Goal: Information Seeking & Learning: Learn about a topic

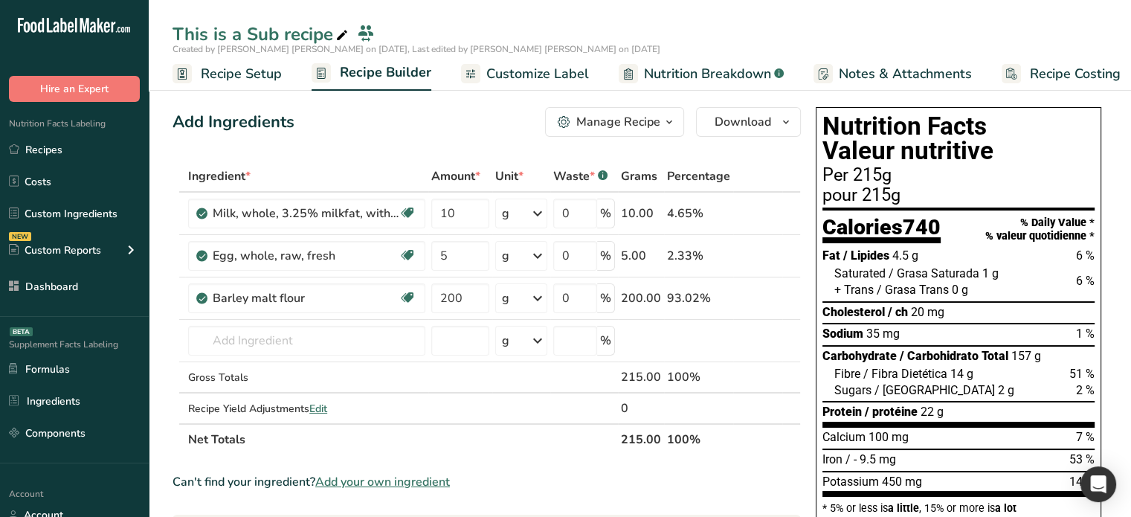
scroll to position [0, 13]
click at [634, 374] on div "215.00" at bounding box center [641, 377] width 40 height 18
click at [770, 386] on td at bounding box center [757, 377] width 49 height 31
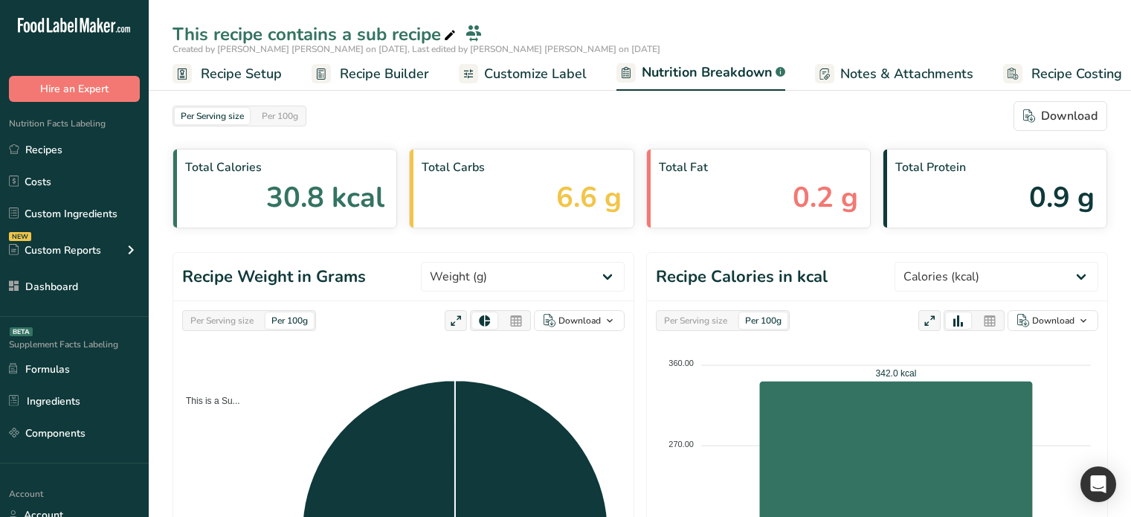
select select "Calories"
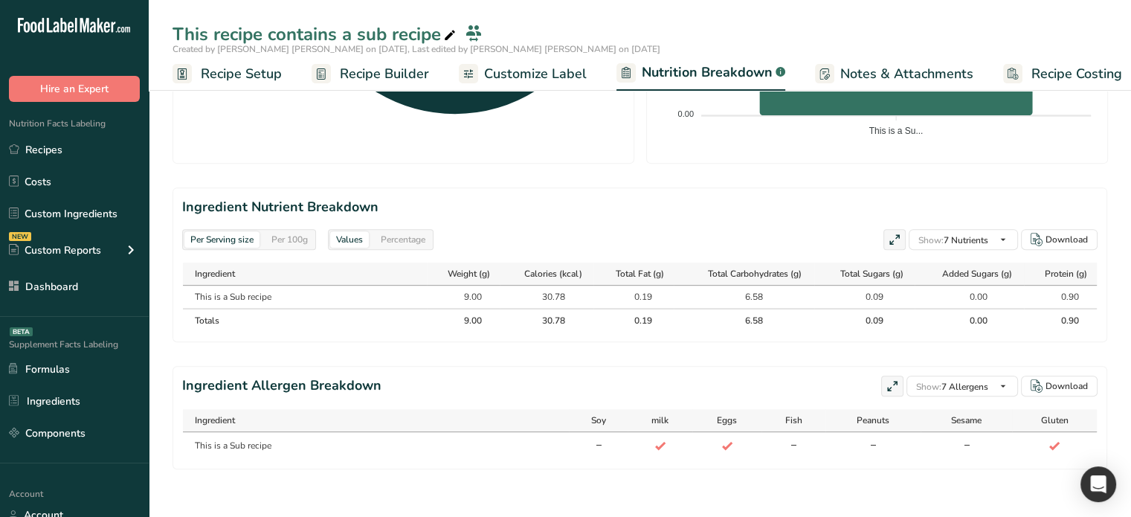
scroll to position [0, 14]
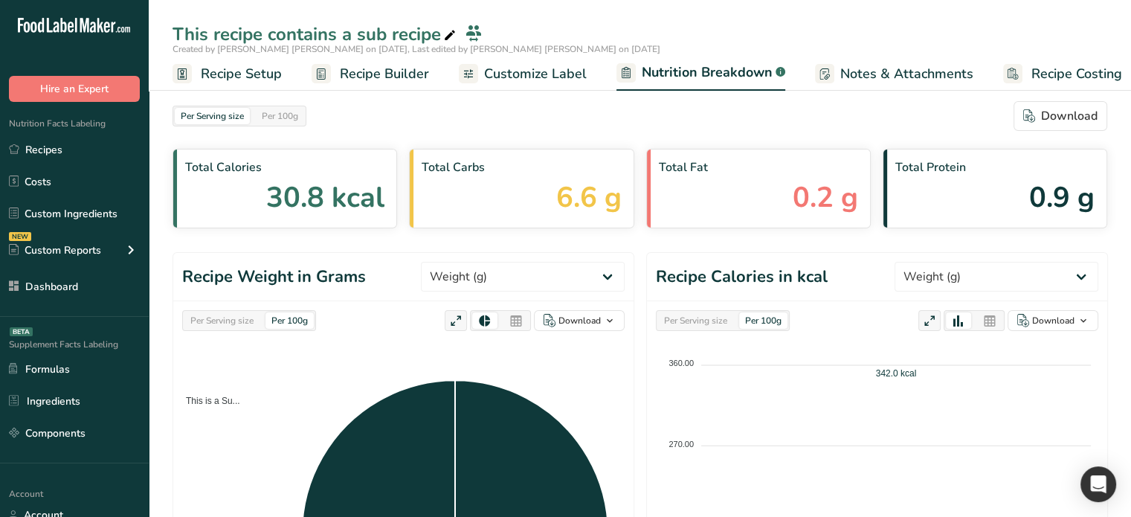
select select "Calories"
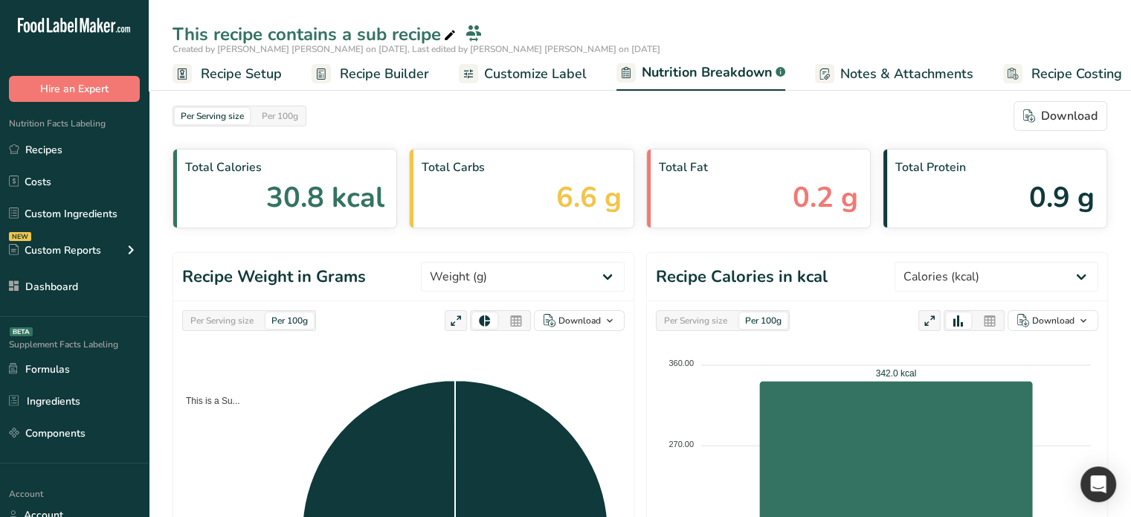
click at [375, 74] on span "Recipe Builder" at bounding box center [384, 74] width 89 height 20
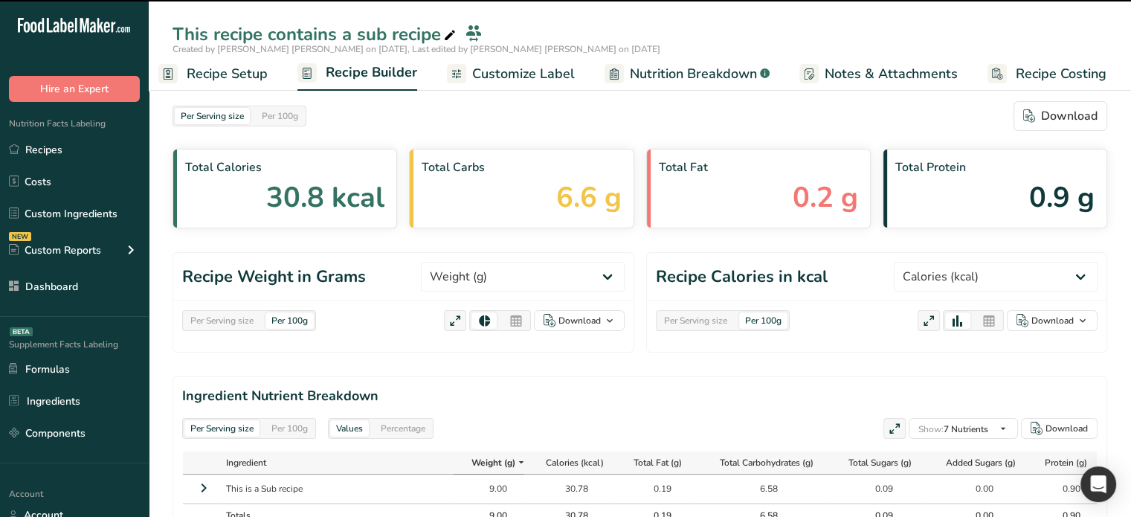
scroll to position [0, 13]
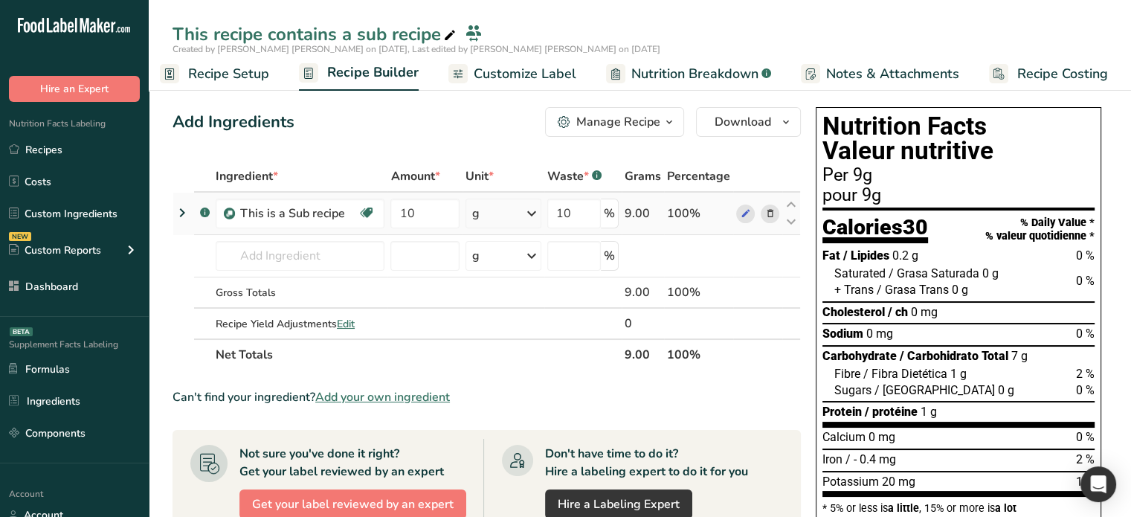
click at [181, 215] on icon at bounding box center [182, 212] width 18 height 27
click at [184, 213] on icon at bounding box center [182, 212] width 18 height 27
click at [727, 65] on span "Nutrition Breakdown" at bounding box center [694, 74] width 127 height 20
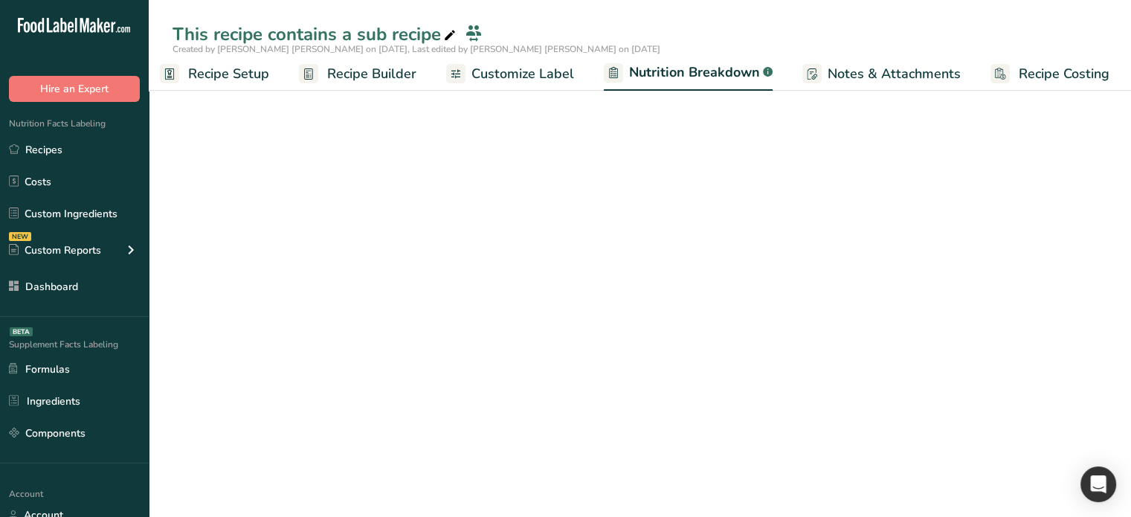
scroll to position [0, 14]
select select "Calories"
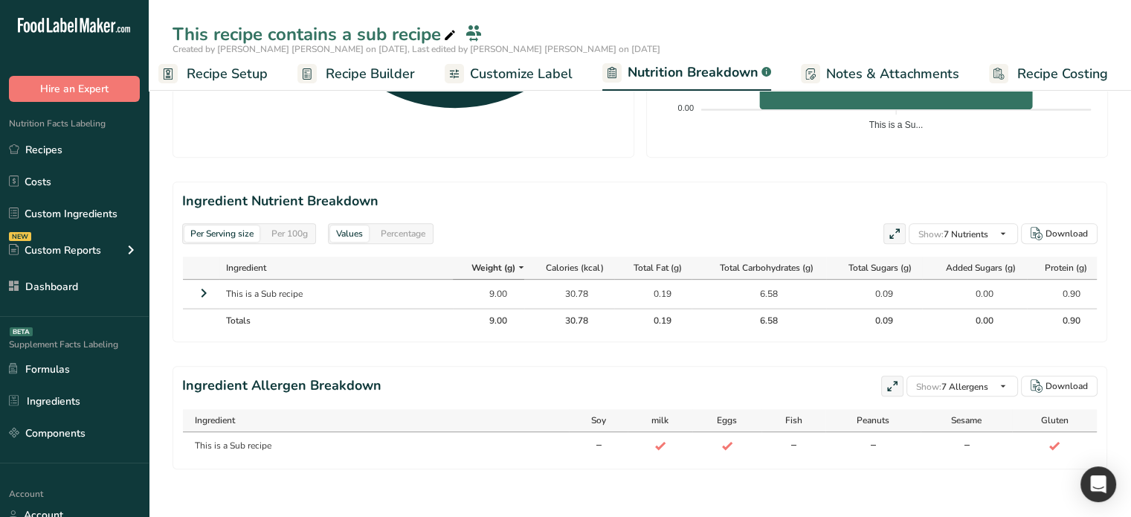
scroll to position [586, 0]
click at [197, 280] on icon at bounding box center [204, 293] width 18 height 27
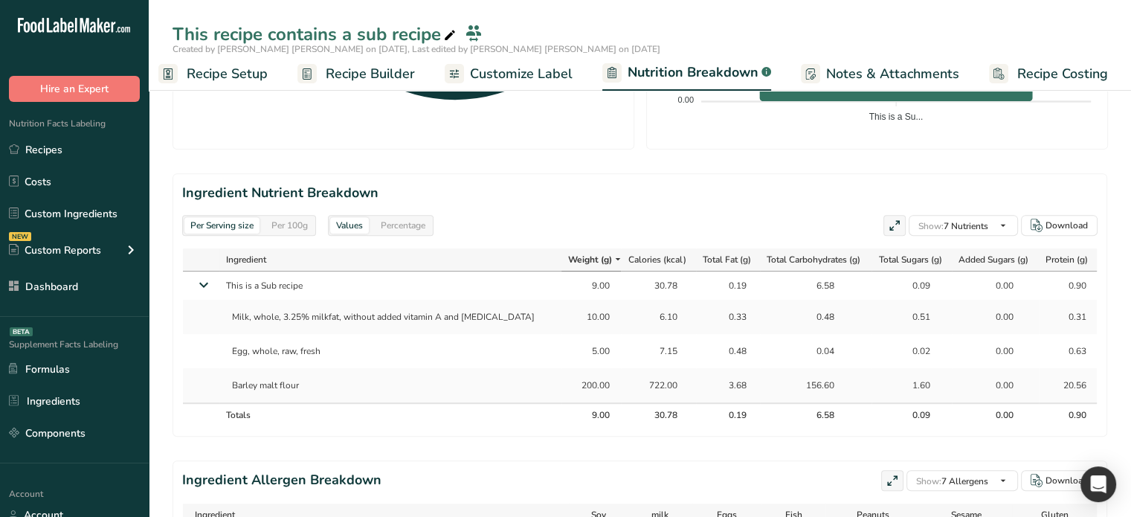
drag, startPoint x: 576, startPoint y: 317, endPoint x: 592, endPoint y: 371, distance: 56.7
click at [592, 371] on td "200.00" at bounding box center [590, 385] width 59 height 34
click at [286, 227] on div "Per 100g" at bounding box center [289, 225] width 48 height 16
click at [238, 222] on div "Per Serving size" at bounding box center [221, 225] width 75 height 16
